Goal: Navigation & Orientation: Find specific page/section

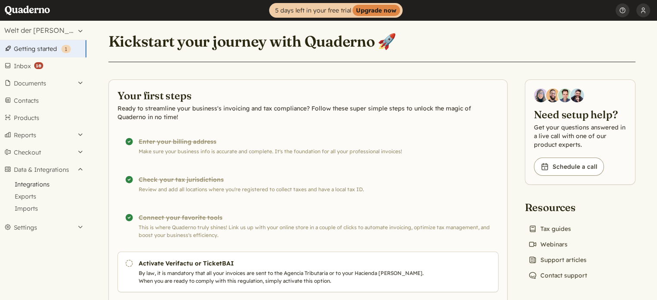
click at [33, 184] on link "Integrations" at bounding box center [43, 184] width 86 height 12
click at [83, 31] on button "Welt der [PERSON_NAME]" at bounding box center [43, 30] width 86 height 19
